Goal: Complete application form

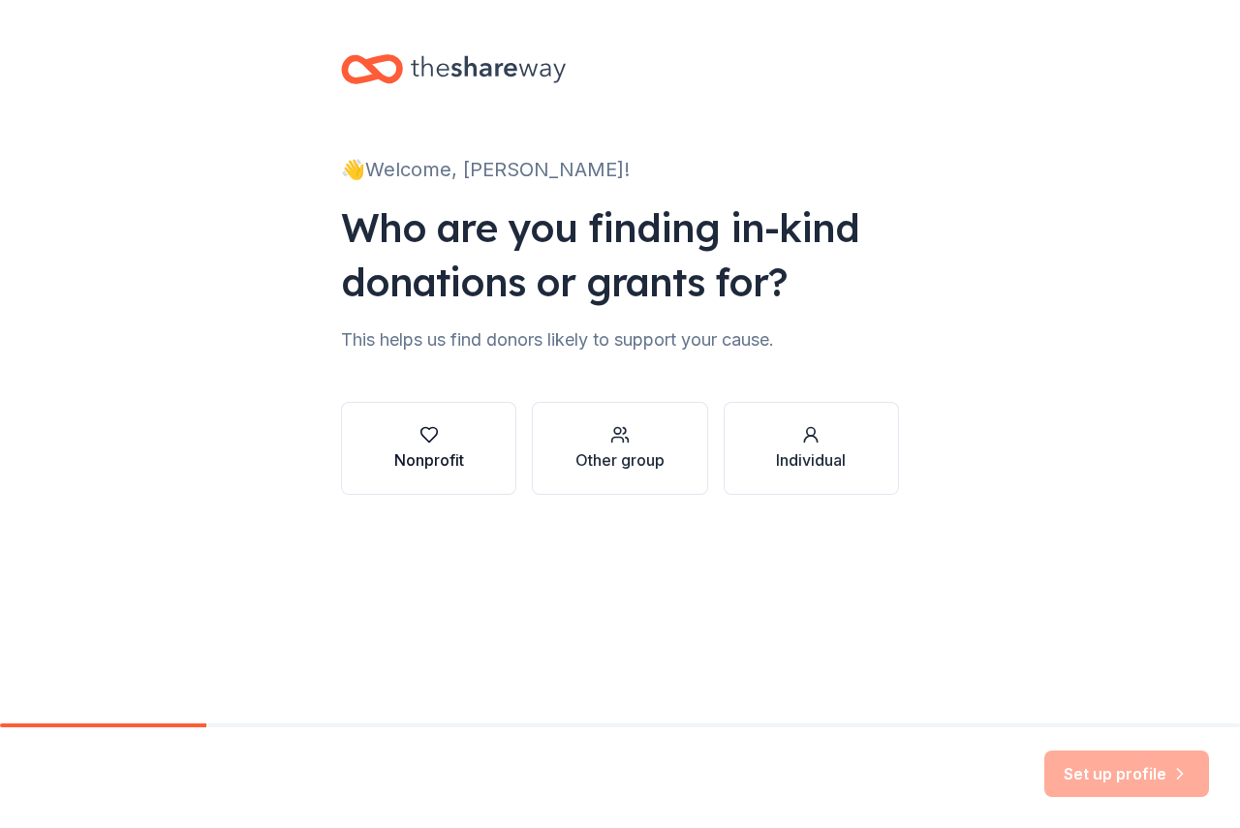
click at [446, 454] on div "Nonprofit" at bounding box center [429, 459] width 70 height 23
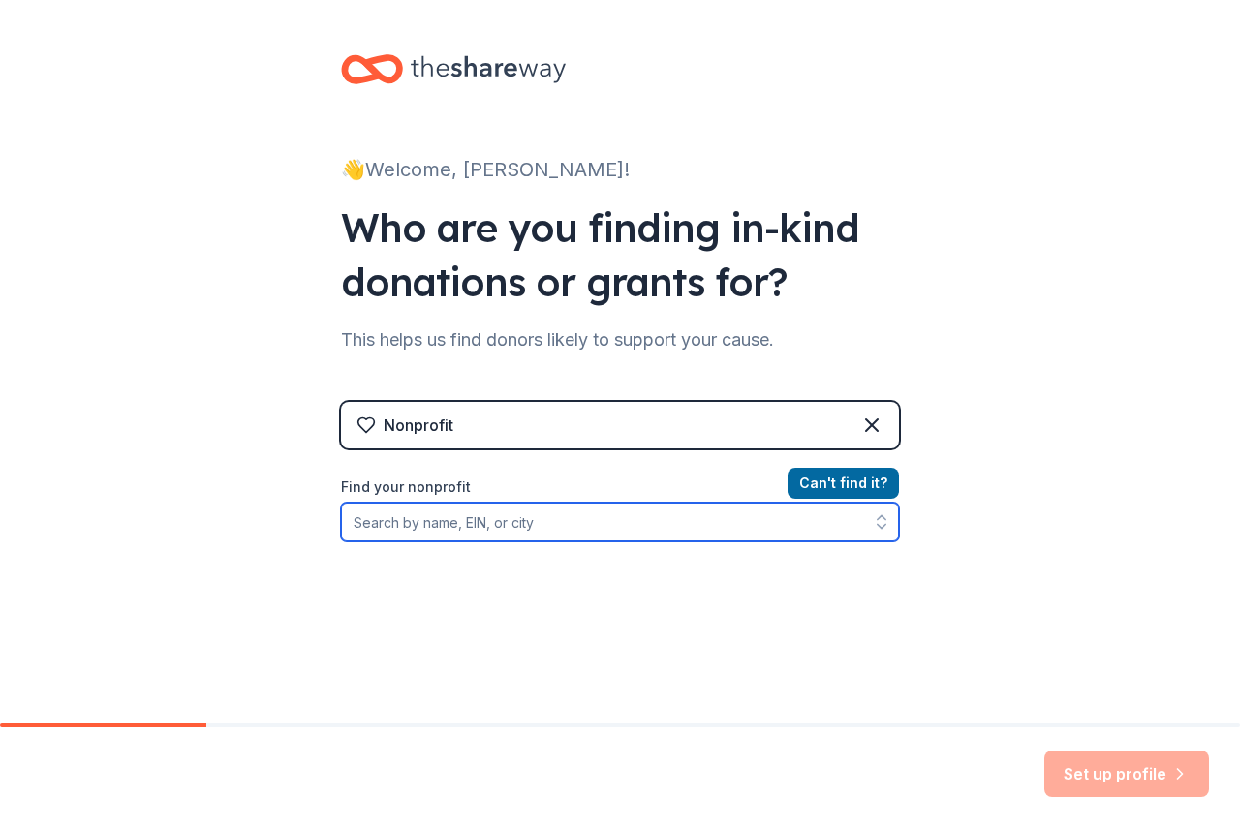
click at [552, 520] on input "Find your nonprofit" at bounding box center [620, 522] width 558 height 39
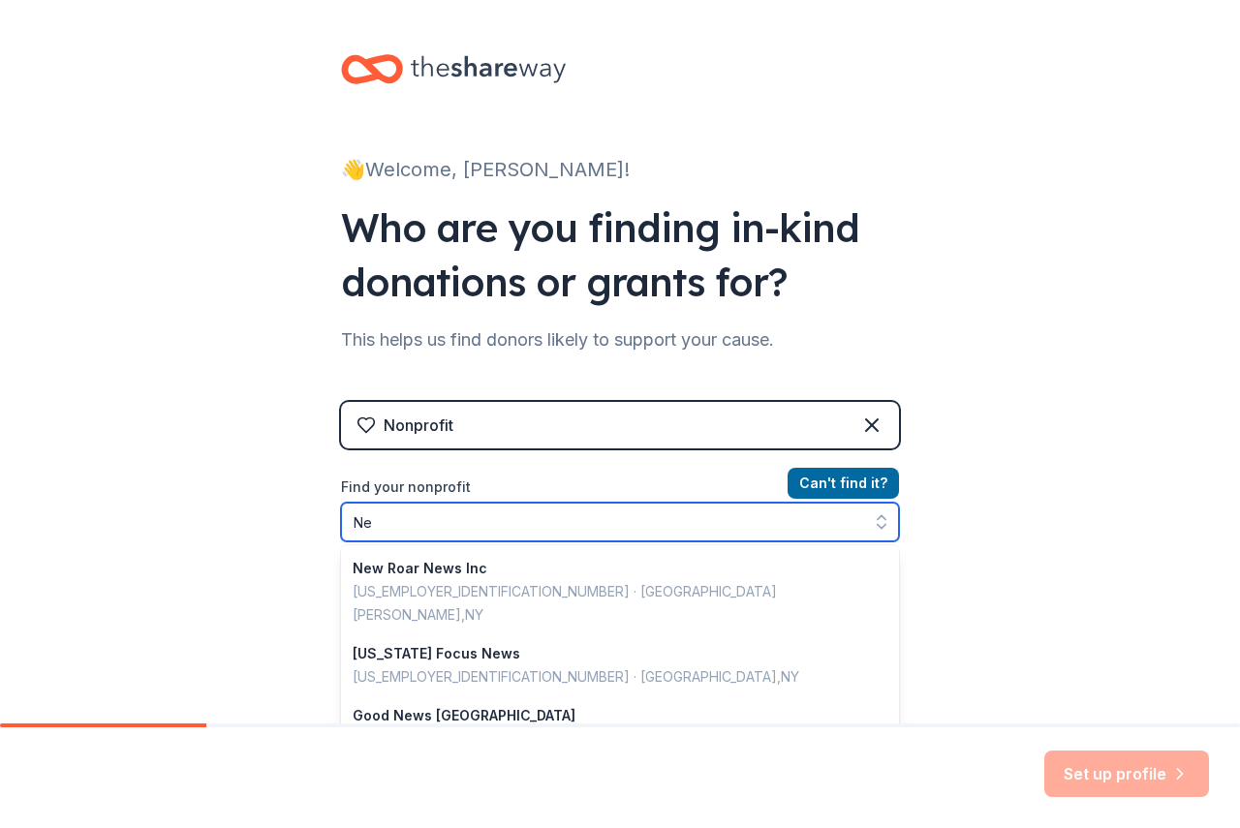
type input "N"
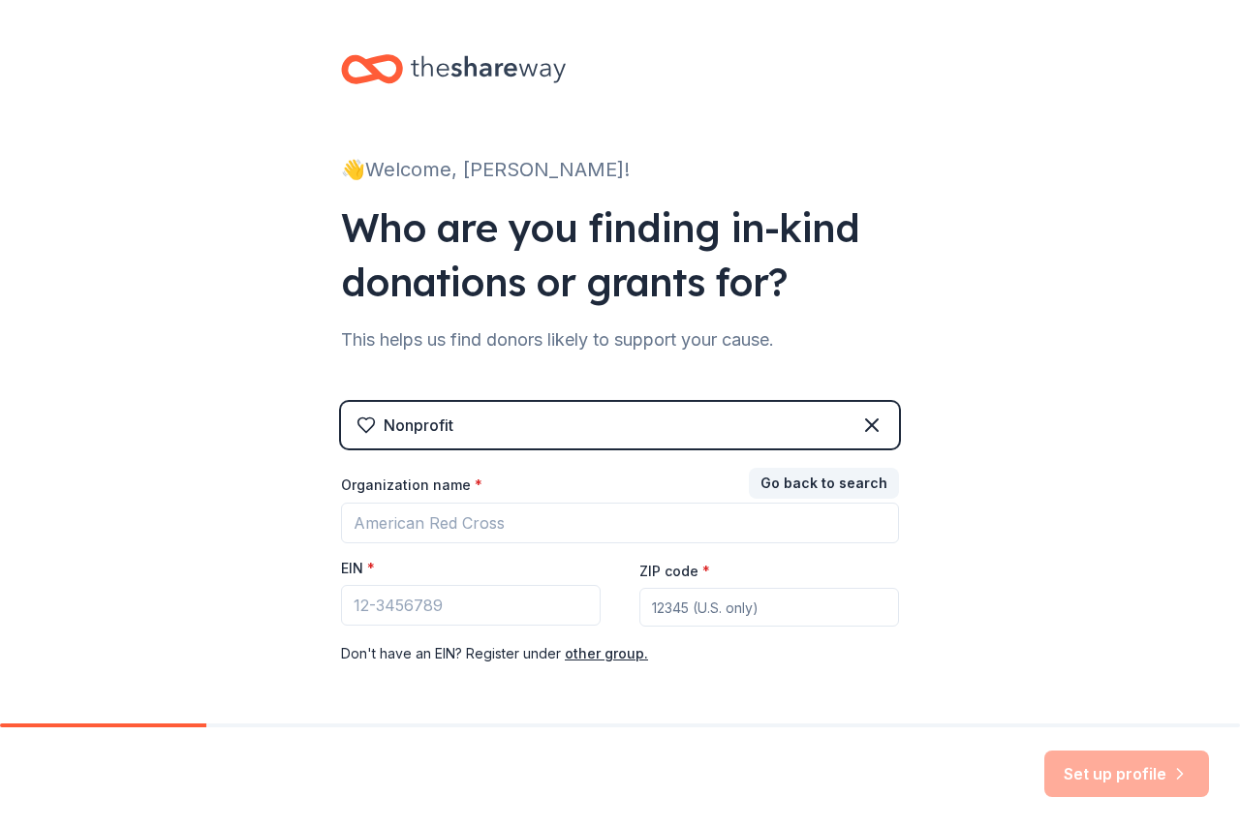
scroll to position [74, 0]
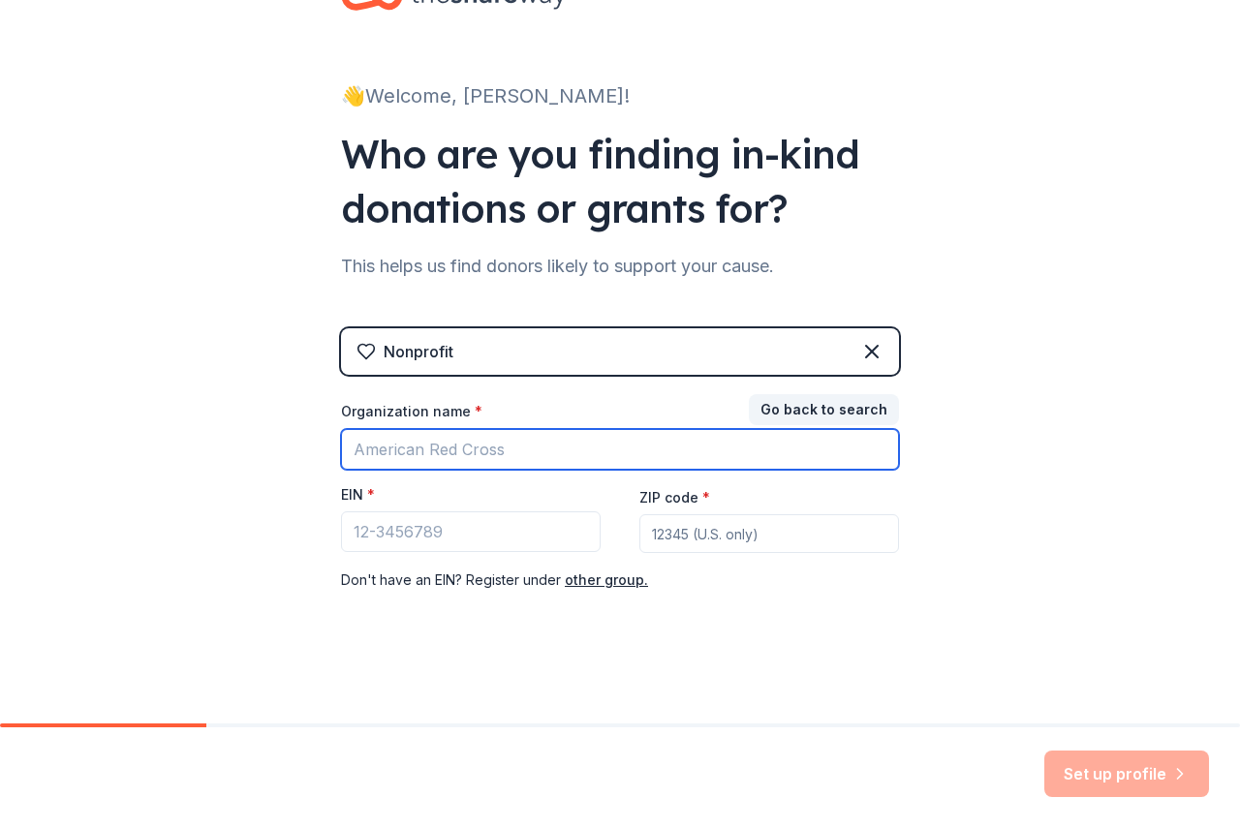
click at [519, 442] on input "Organization name *" at bounding box center [620, 449] width 558 height 41
type input "[GEOGRAPHIC_DATA]"
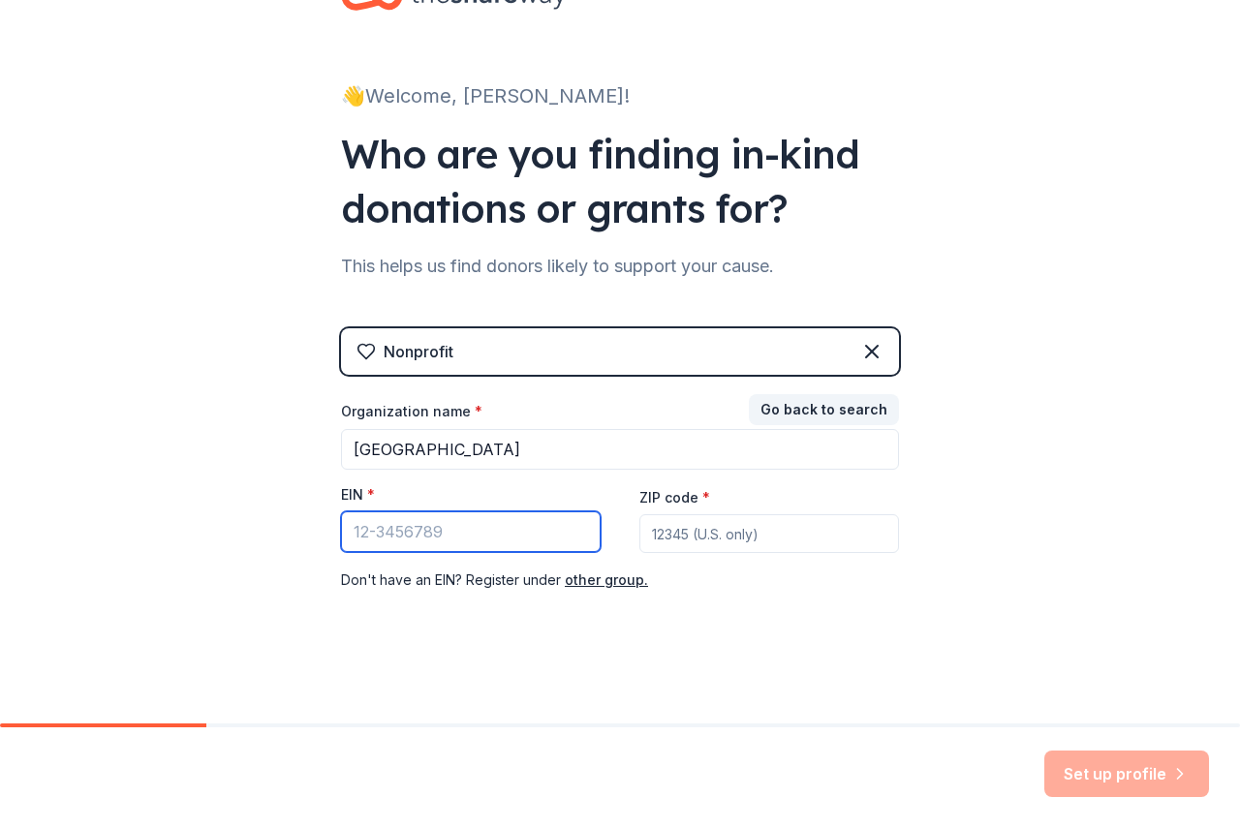
click at [538, 538] on input "EIN *" at bounding box center [471, 531] width 260 height 41
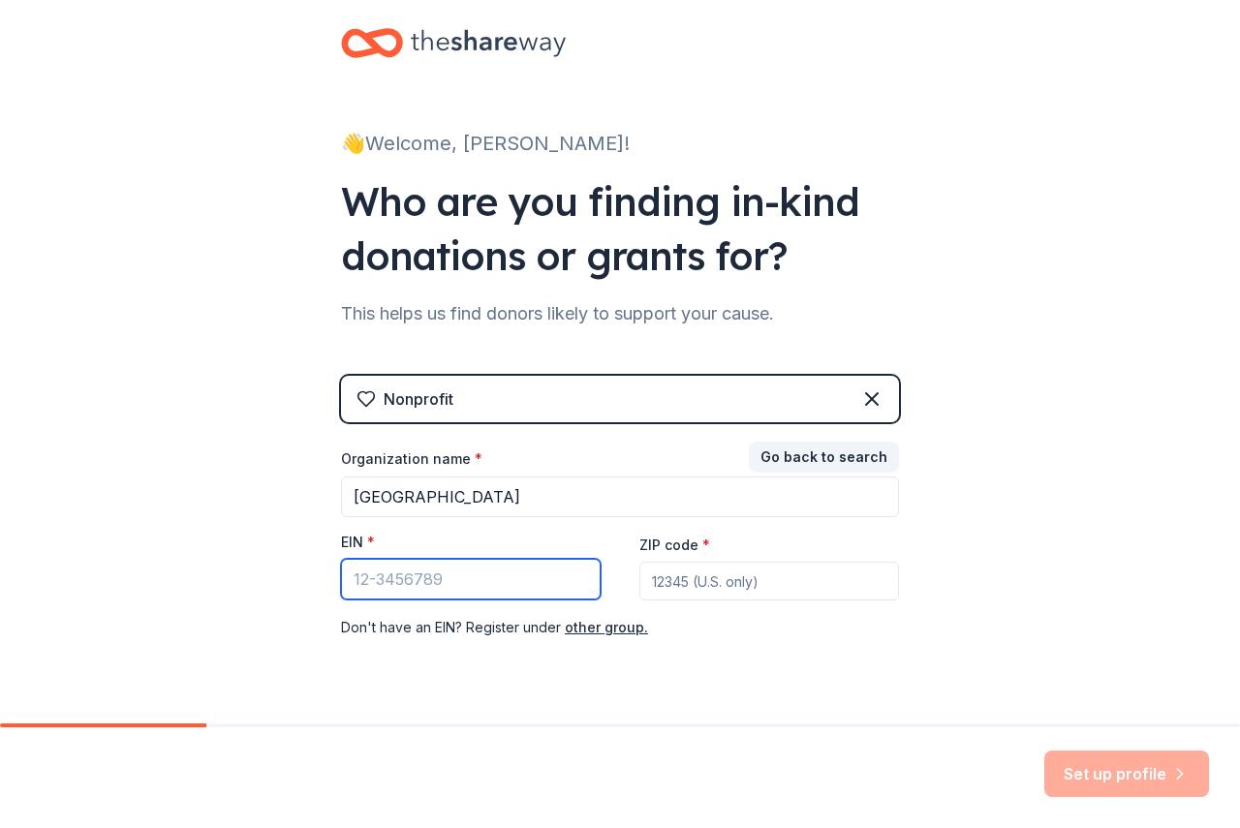
scroll to position [0, 0]
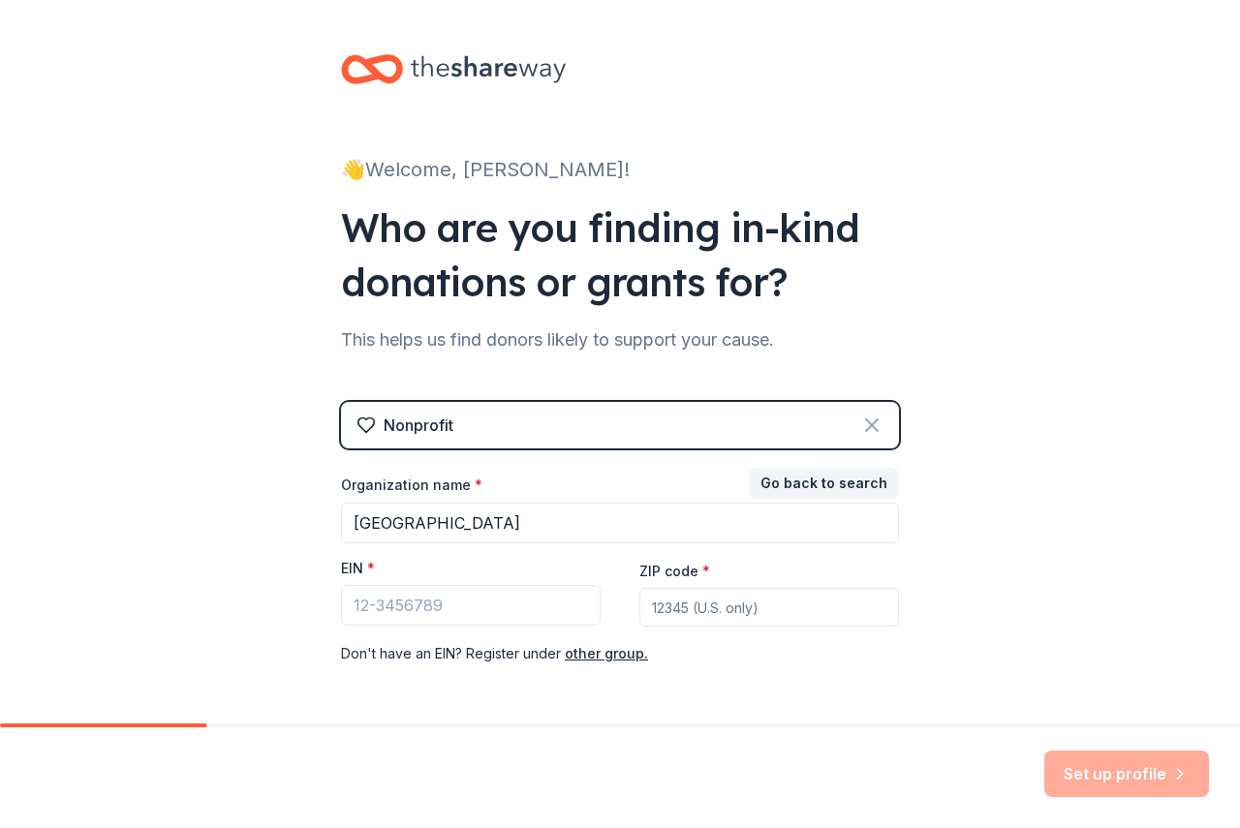
click at [860, 426] on icon at bounding box center [871, 425] width 23 height 23
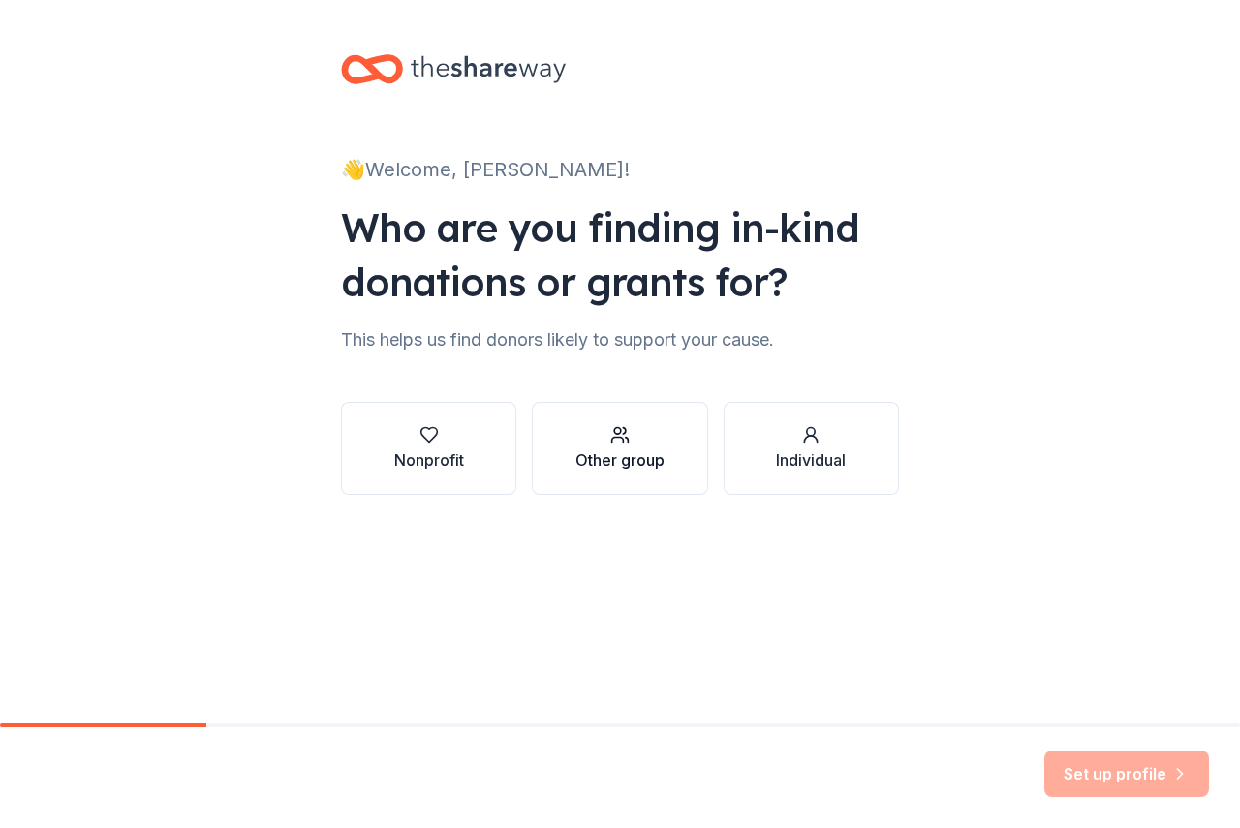
click at [622, 444] on div "Other group" at bounding box center [619, 448] width 89 height 46
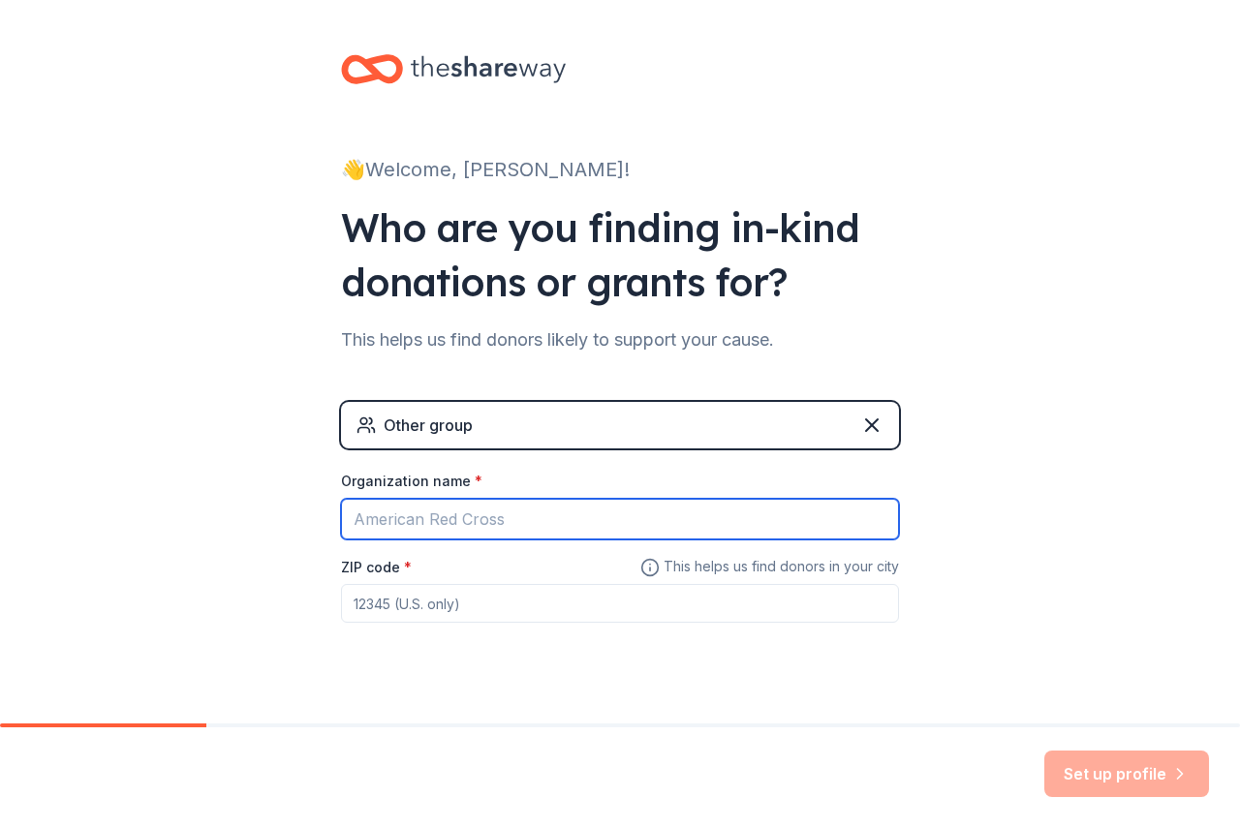
click at [537, 518] on input "Organization name *" at bounding box center [620, 519] width 558 height 41
type input "[GEOGRAPHIC_DATA]"
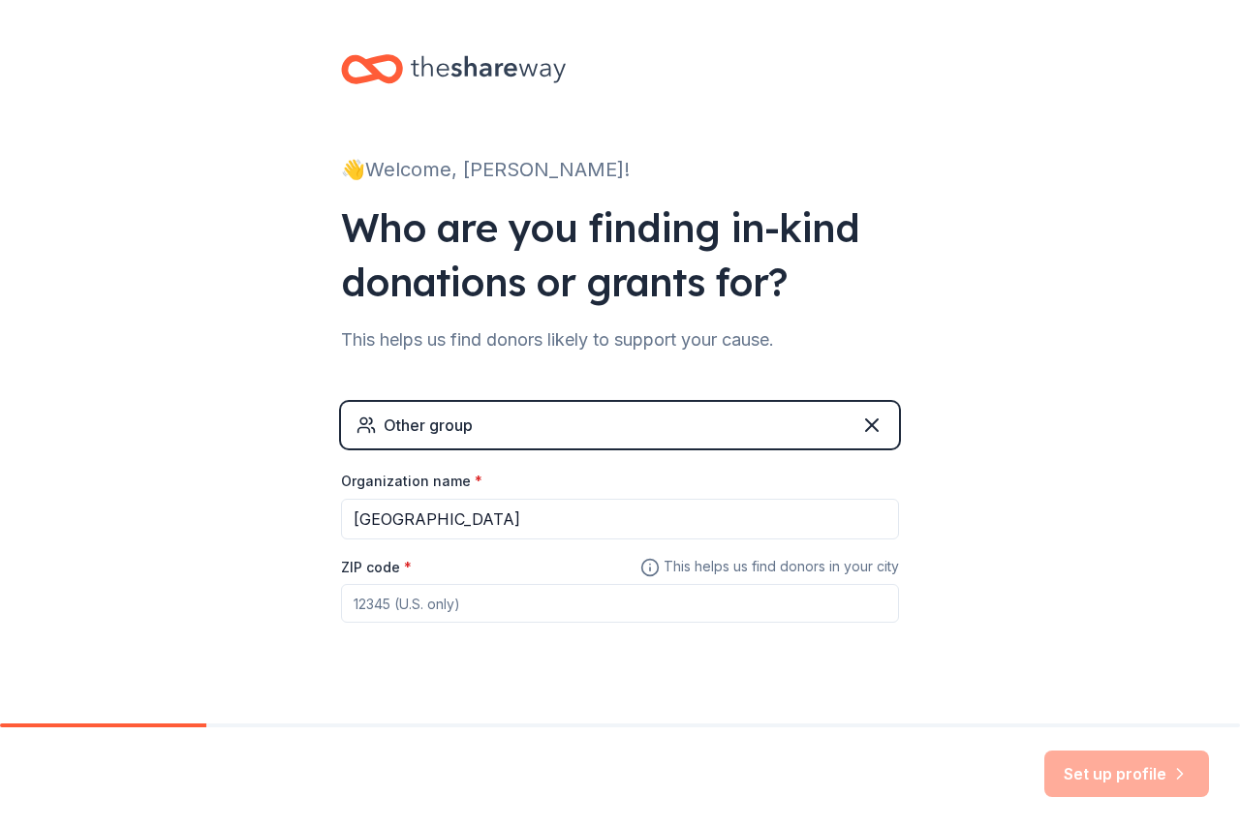
click at [249, 638] on div "👋 Welcome, [PERSON_NAME]! Who are you finding in-kind donations or grants for? …" at bounding box center [620, 377] width 1240 height 754
click at [420, 608] on input "ZIP code *" at bounding box center [620, 603] width 558 height 39
type input "06053"
click at [790, 675] on div "👋 Welcome, [PERSON_NAME]! Who are you finding in-kind donations or grants for? …" at bounding box center [620, 377] width 620 height 754
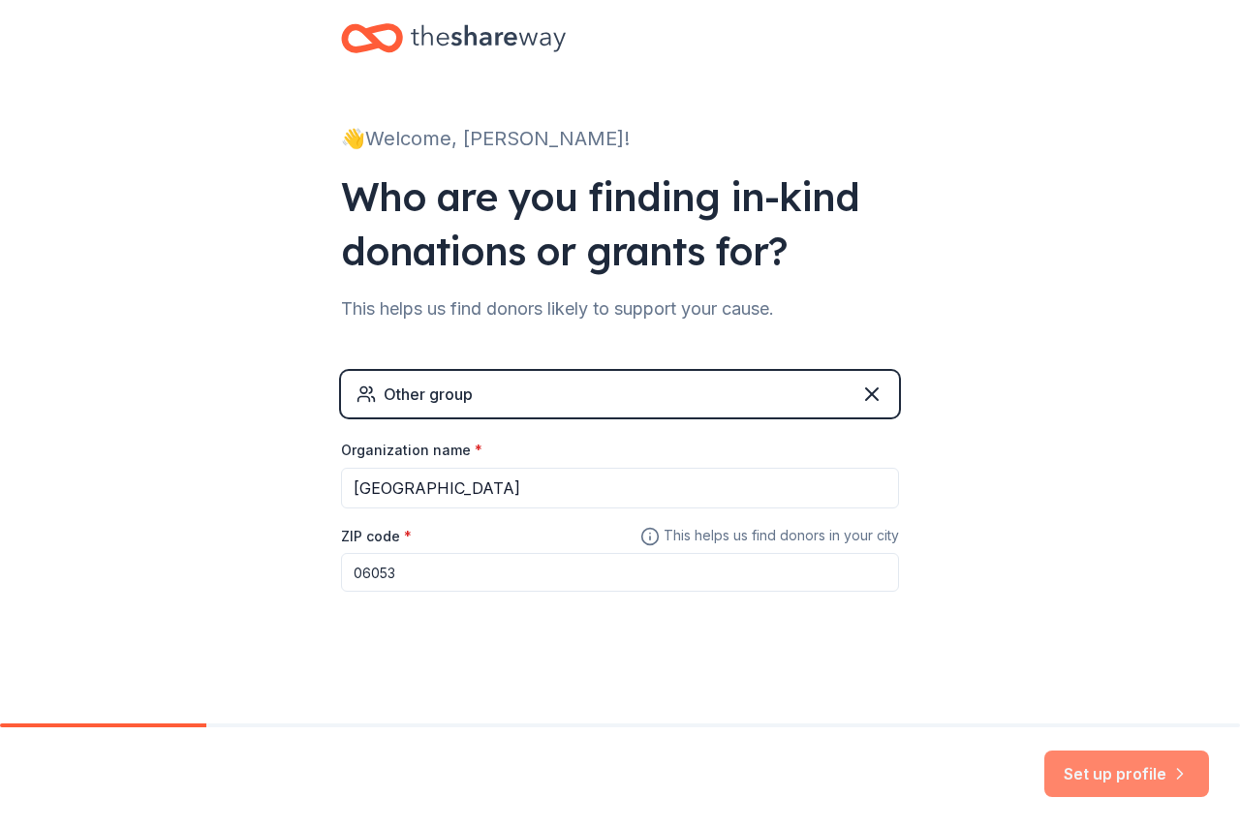
click at [1088, 770] on button "Set up profile" at bounding box center [1126, 774] width 165 height 46
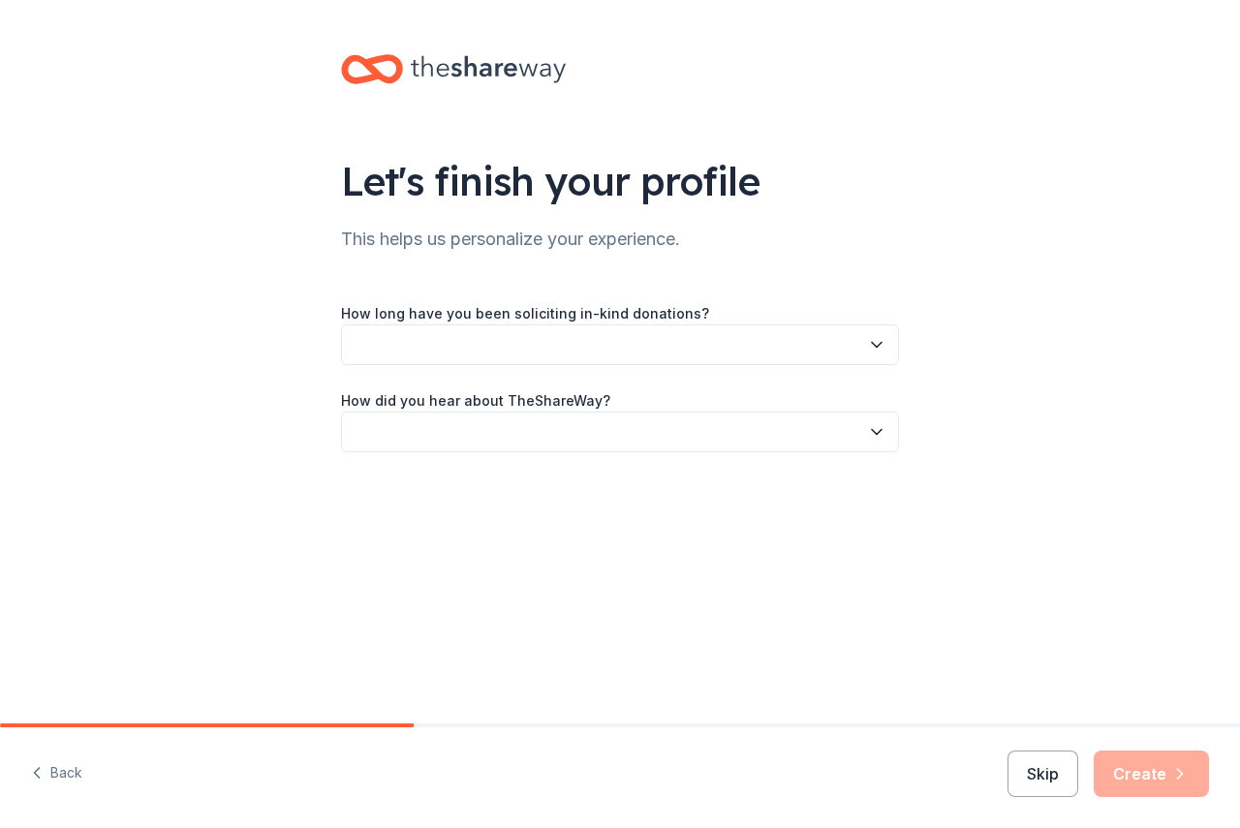
click at [866, 341] on button "button" at bounding box center [620, 344] width 558 height 41
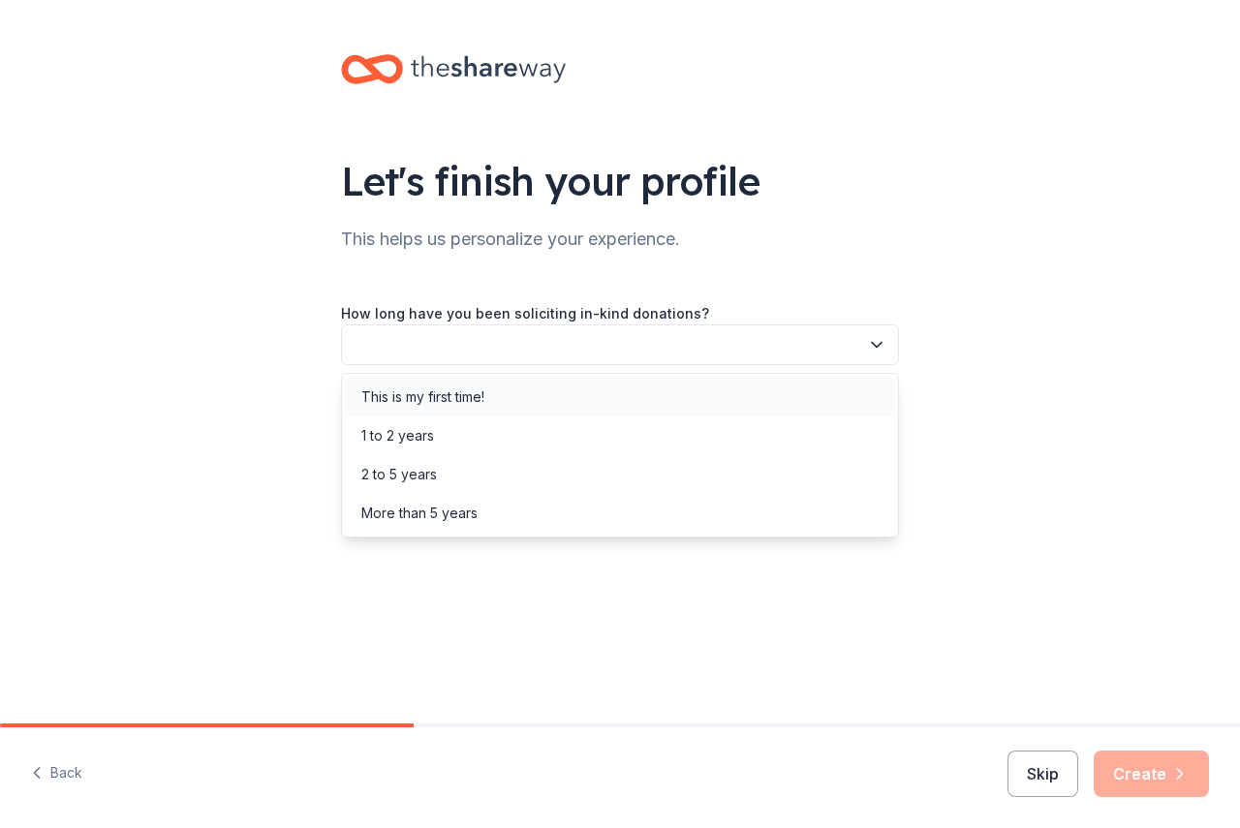
click at [477, 394] on div "This is my first time!" at bounding box center [422, 396] width 123 height 23
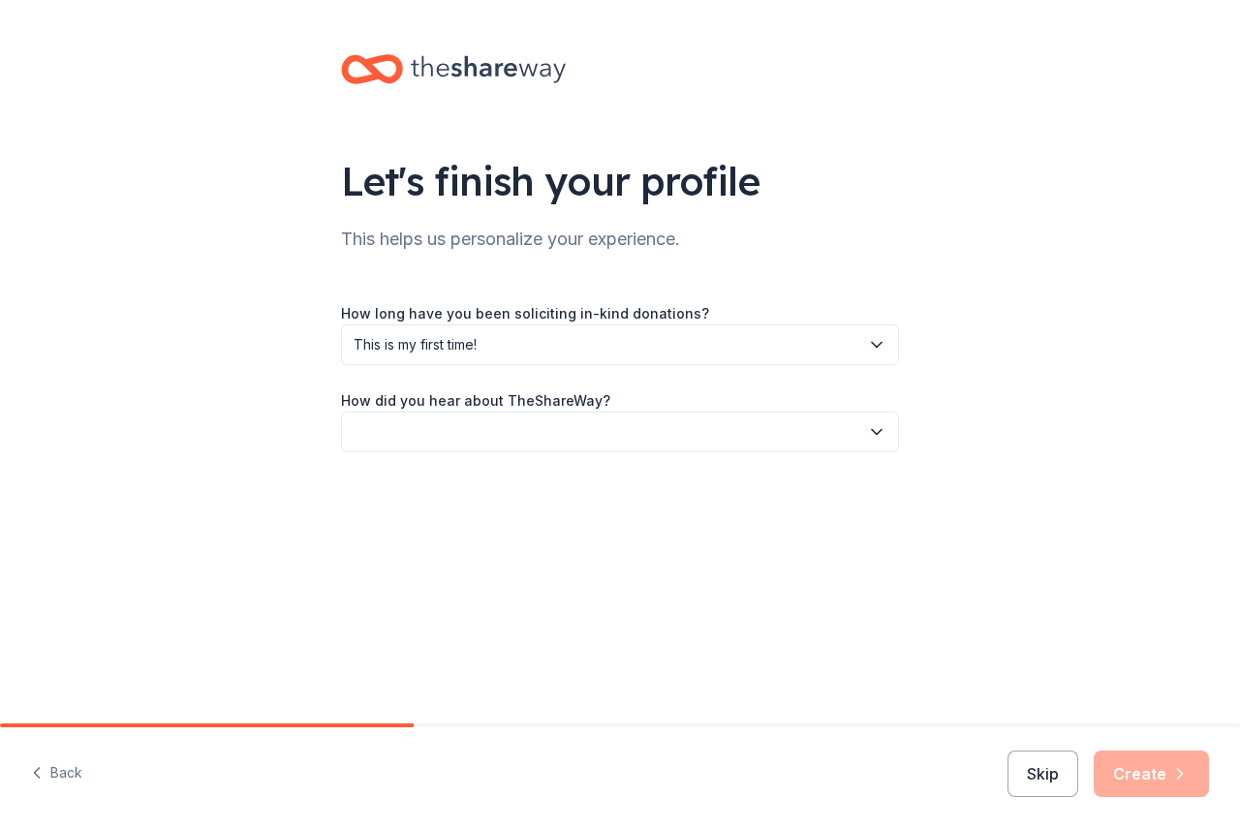
click at [669, 433] on button "button" at bounding box center [620, 432] width 558 height 41
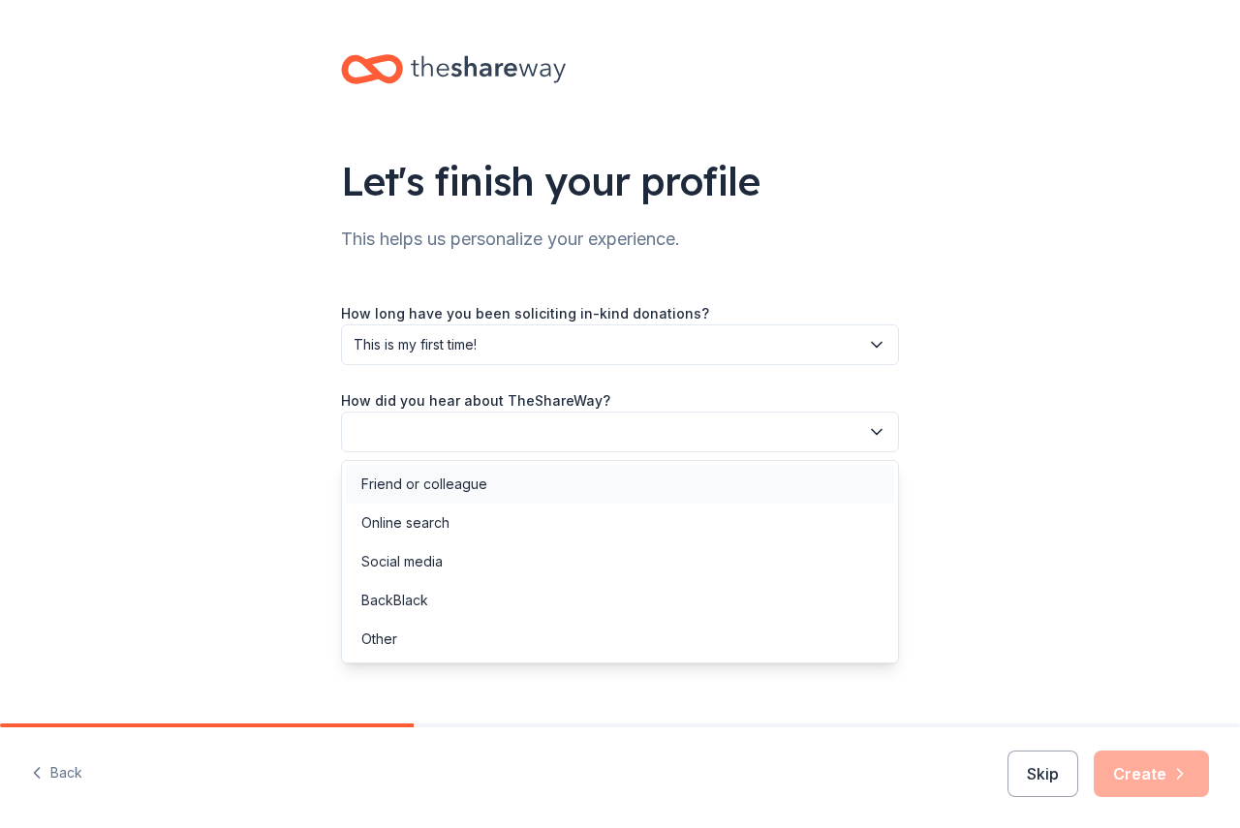
click at [481, 483] on div "Friend or colleague" at bounding box center [424, 484] width 126 height 23
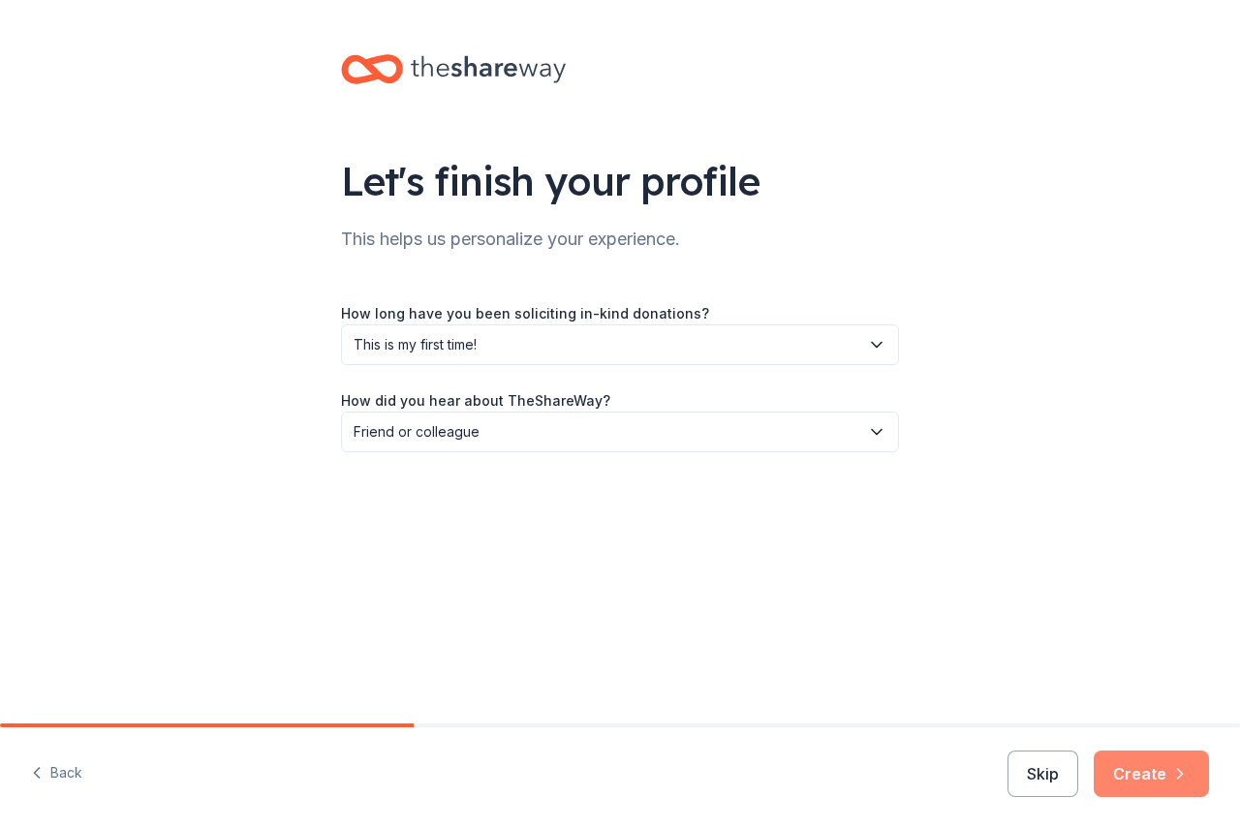
click at [1141, 775] on button "Create" at bounding box center [1150, 774] width 115 height 46
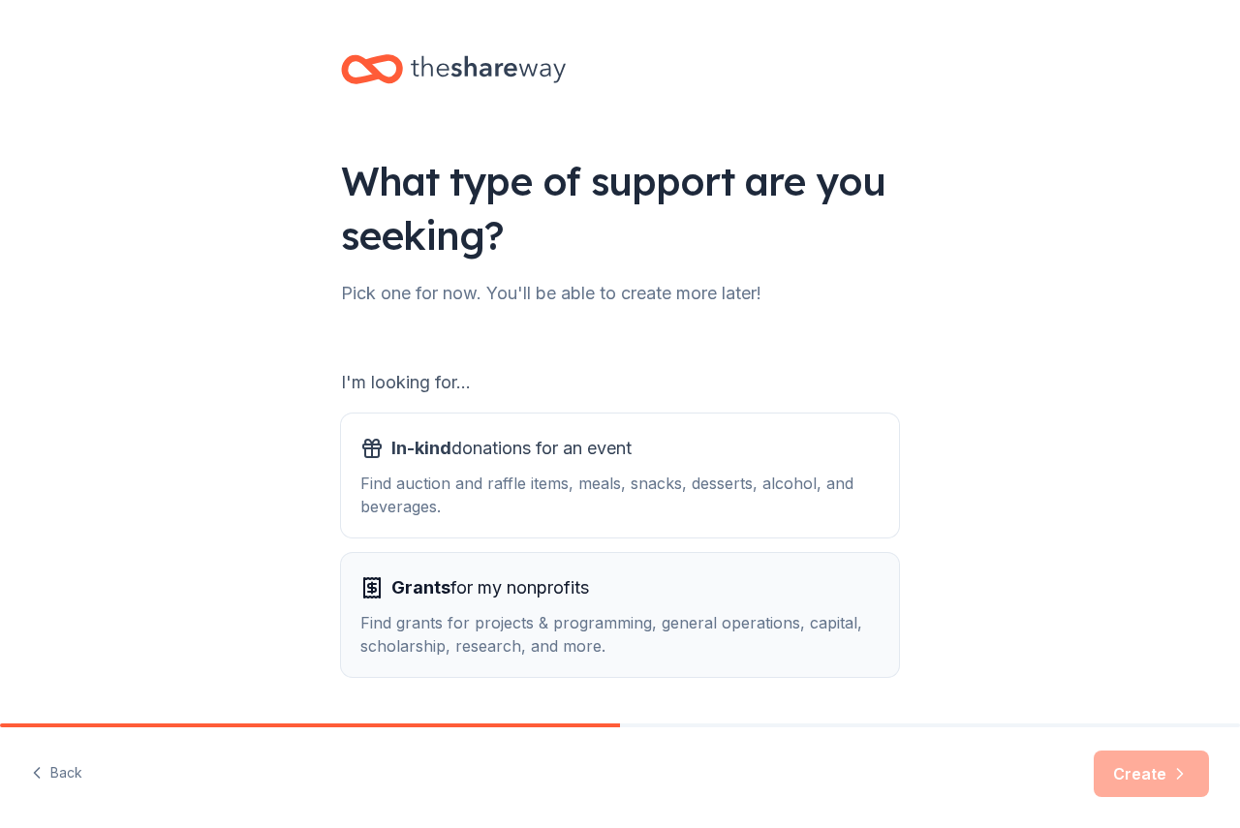
scroll to position [58, 0]
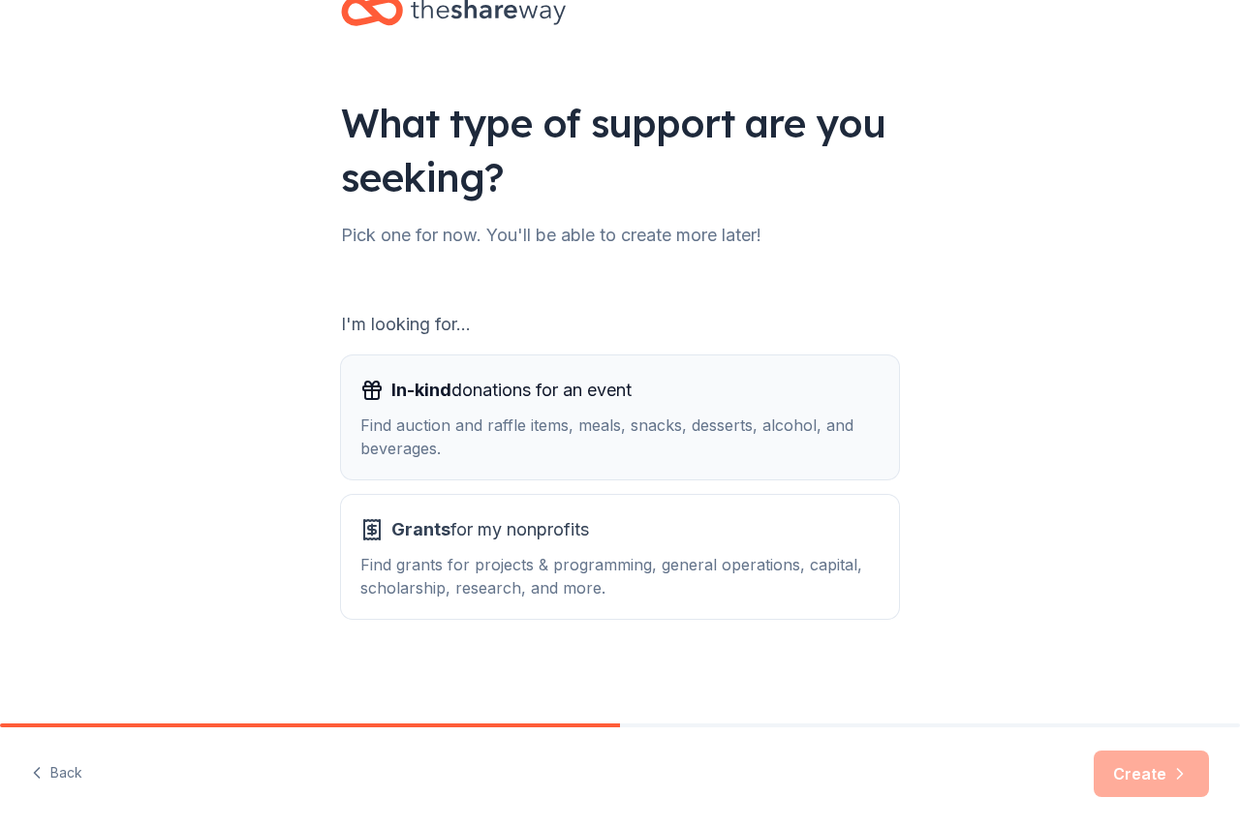
click at [527, 440] on div "Find auction and raffle items, meals, snacks, desserts, alcohol, and beverages." at bounding box center [619, 437] width 519 height 46
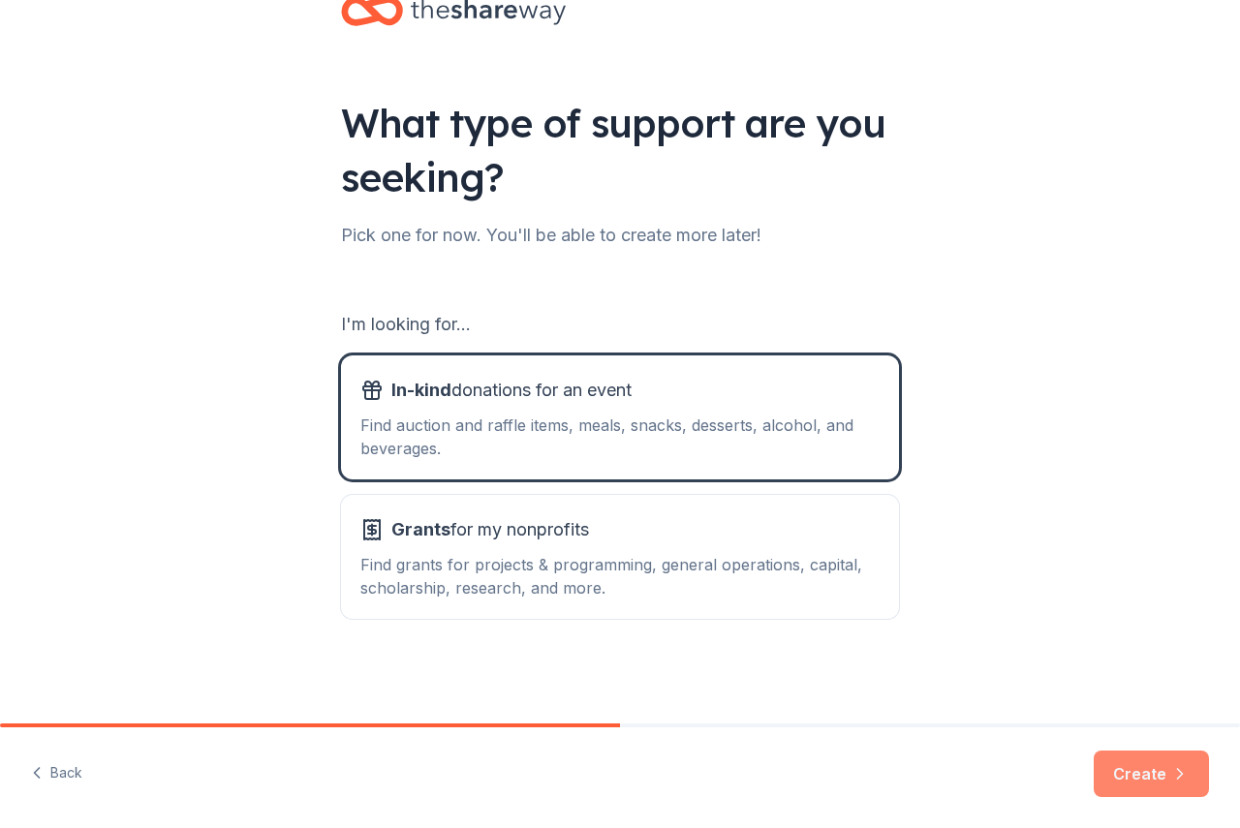
click at [1138, 770] on button "Create" at bounding box center [1150, 774] width 115 height 46
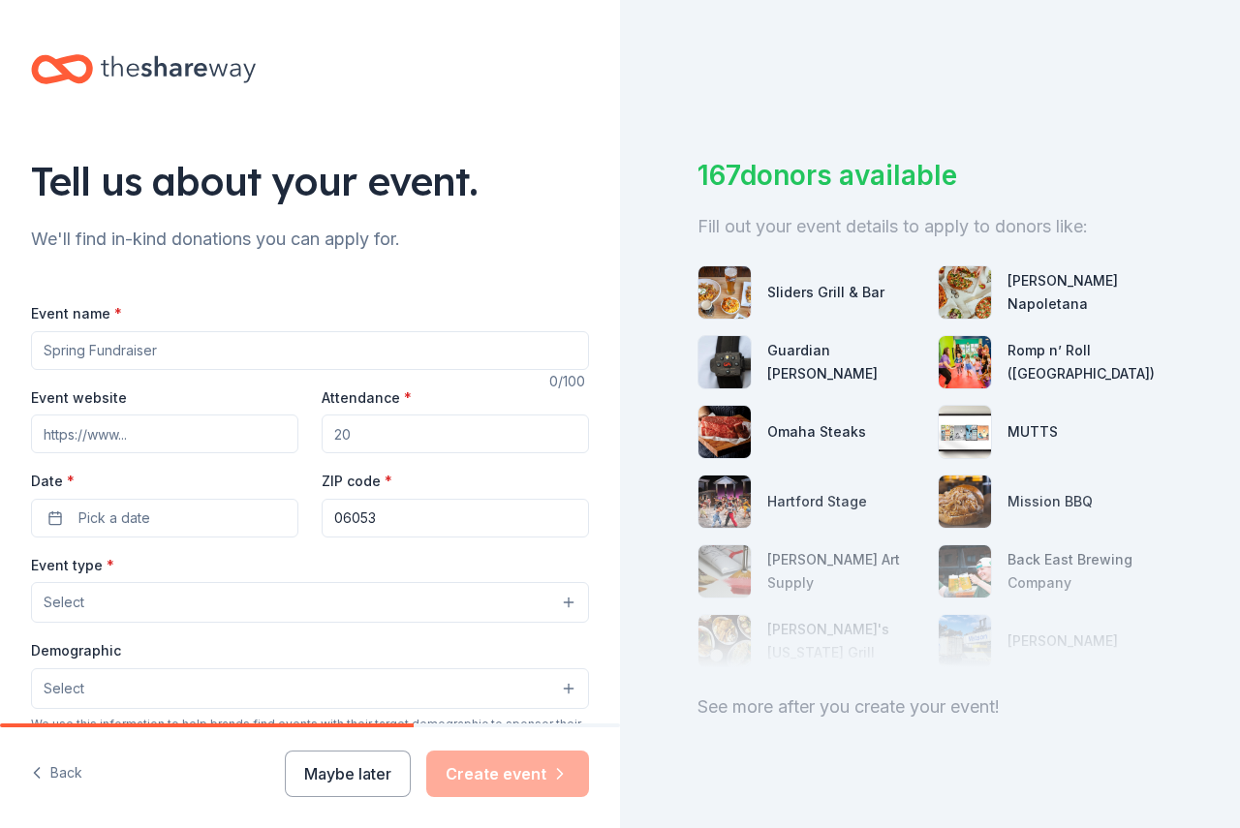
click at [173, 350] on input "Event name *" at bounding box center [310, 350] width 558 height 39
